Goal: Information Seeking & Learning: Learn about a topic

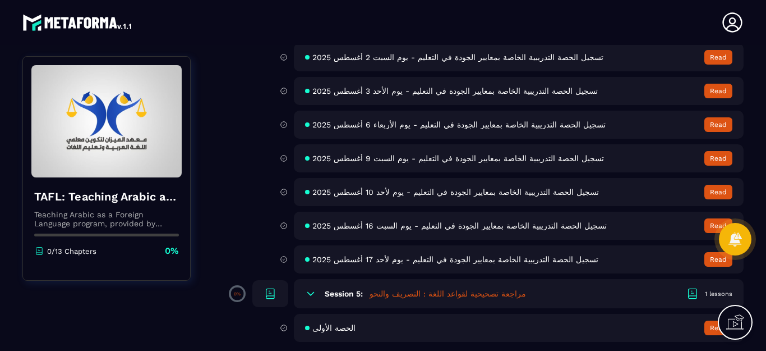
scroll to position [404, 0]
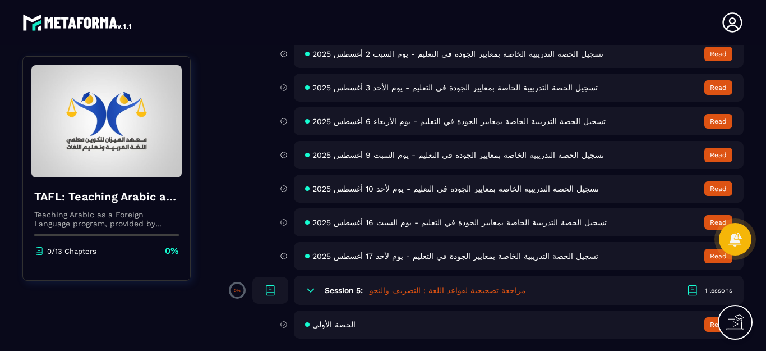
click at [703, 291] on div at bounding box center [695, 289] width 19 height 13
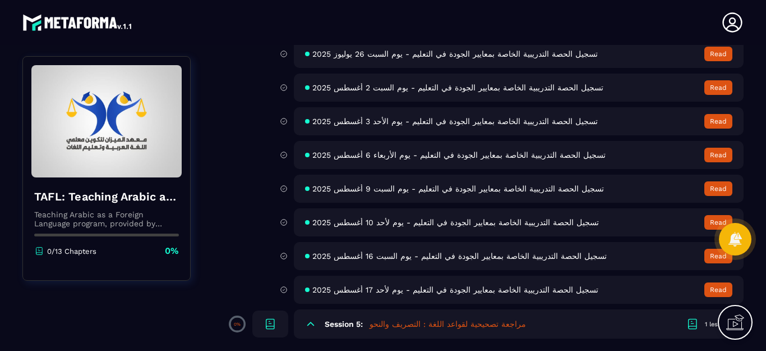
scroll to position [370, 0]
click at [270, 325] on icon at bounding box center [270, 323] width 13 height 13
click at [313, 332] on div "Session 5: مراجعة تصحيحية لقواعد اللغة : التصريف والنحو 1 lessons" at bounding box center [519, 323] width 450 height 29
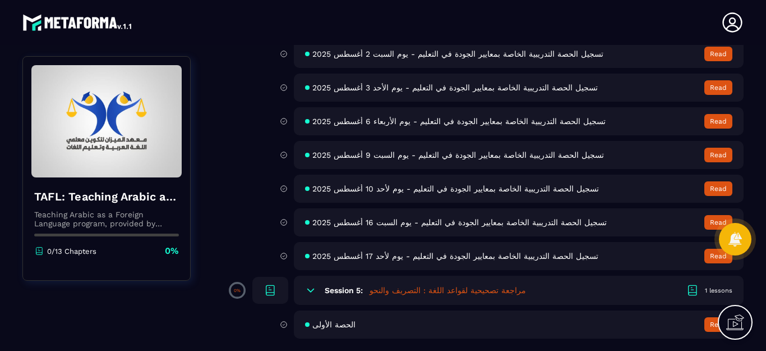
click at [691, 288] on icon at bounding box center [692, 289] width 13 height 13
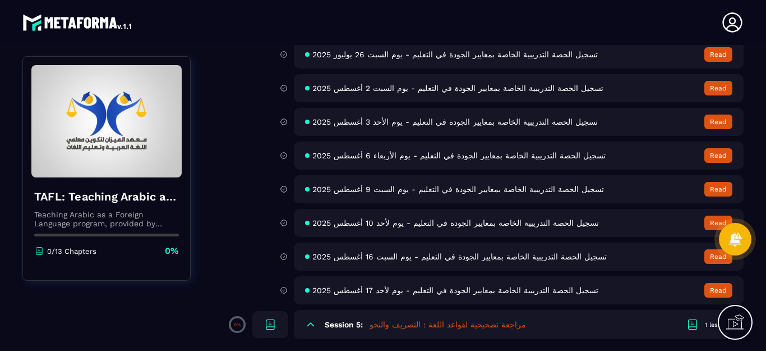
scroll to position [370, 0]
